Goal: Information Seeking & Learning: Understand process/instructions

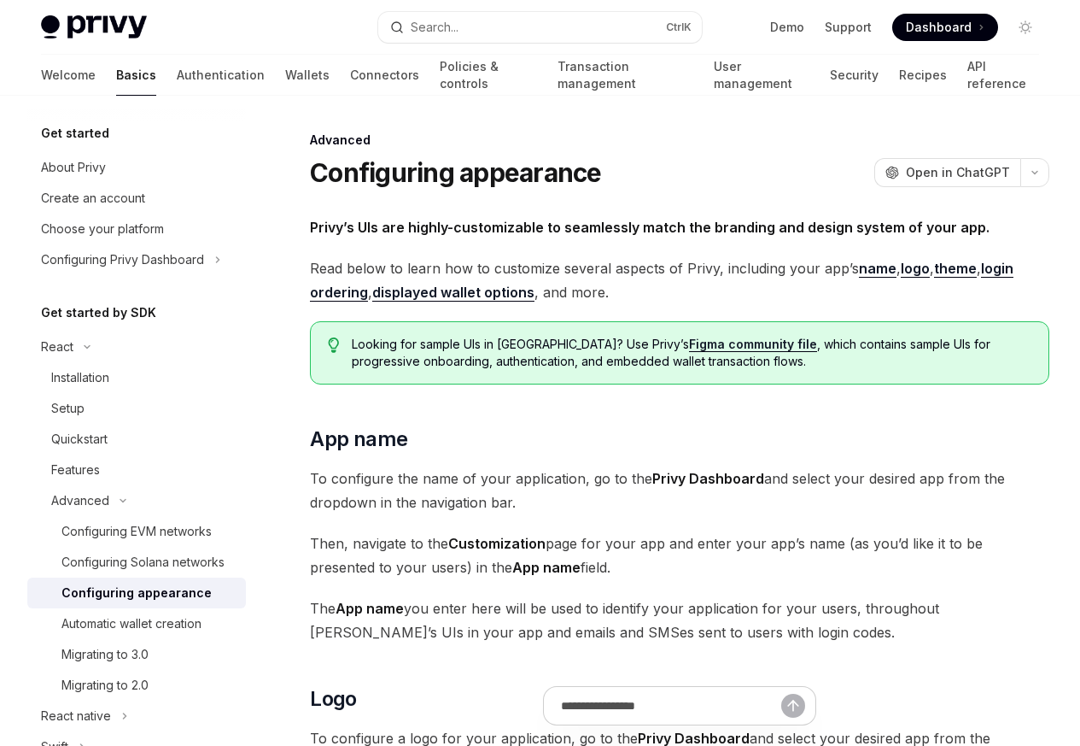
type textarea "*"
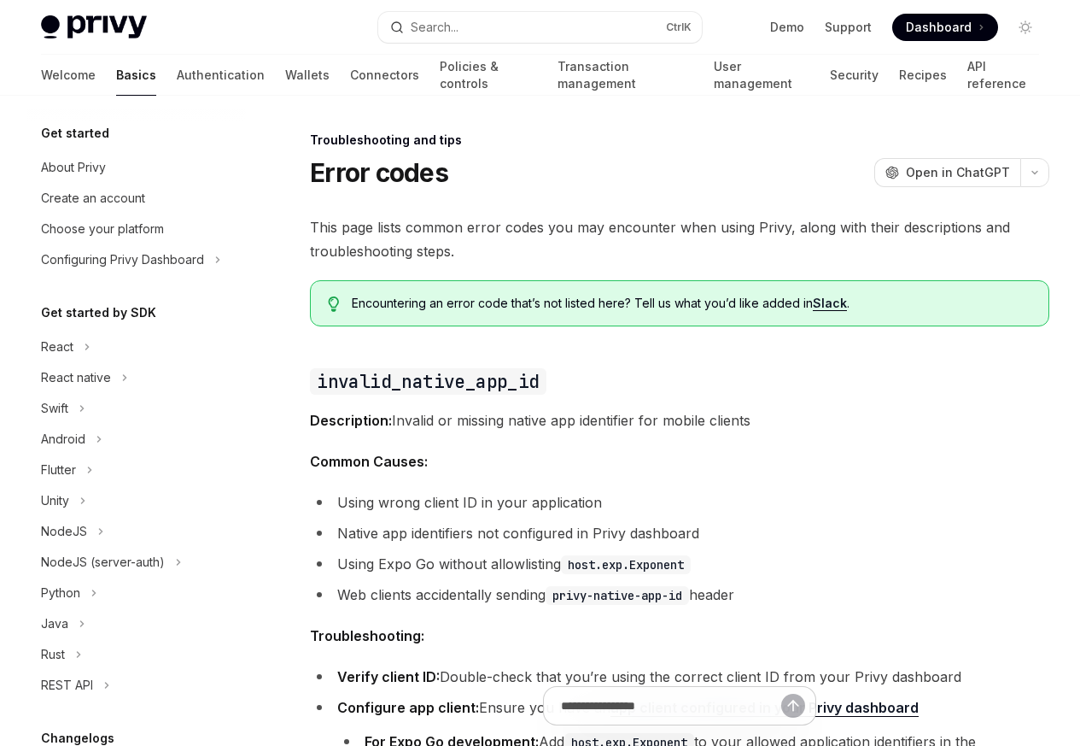
scroll to position [224, 0]
